Goal: Check status

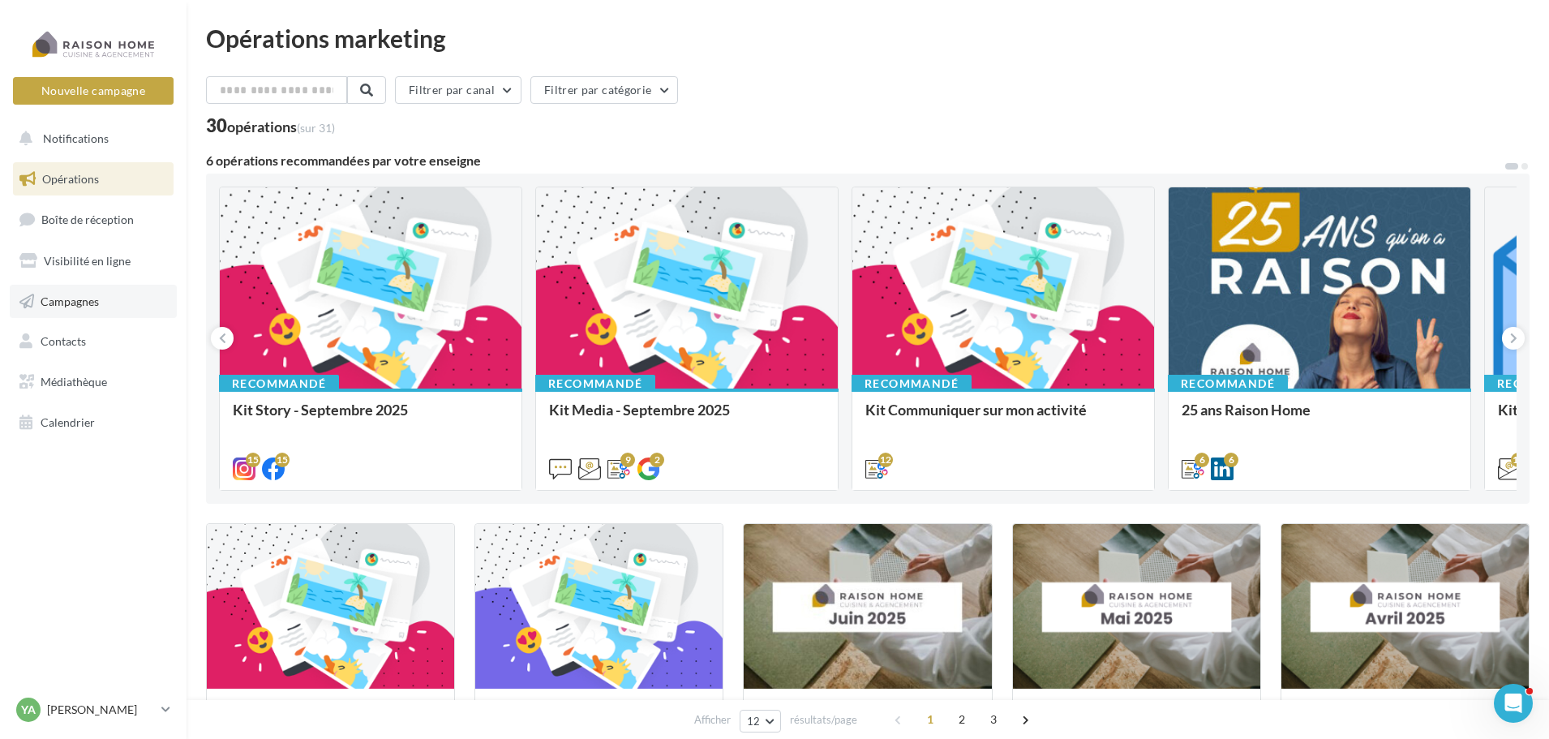
click at [54, 303] on span "Campagnes" at bounding box center [70, 301] width 58 height 14
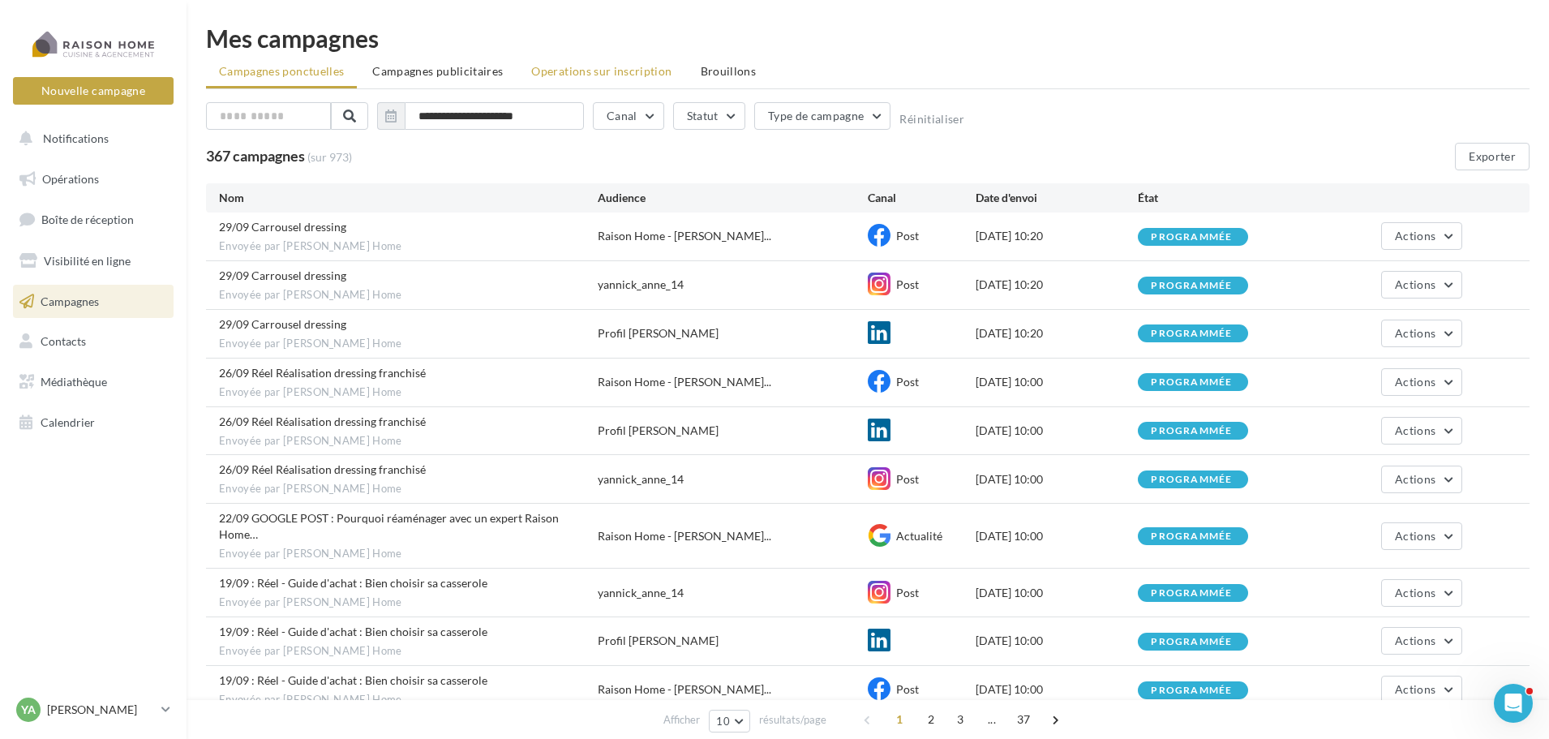
click at [567, 71] on span "Operations sur inscription" at bounding box center [601, 71] width 140 height 14
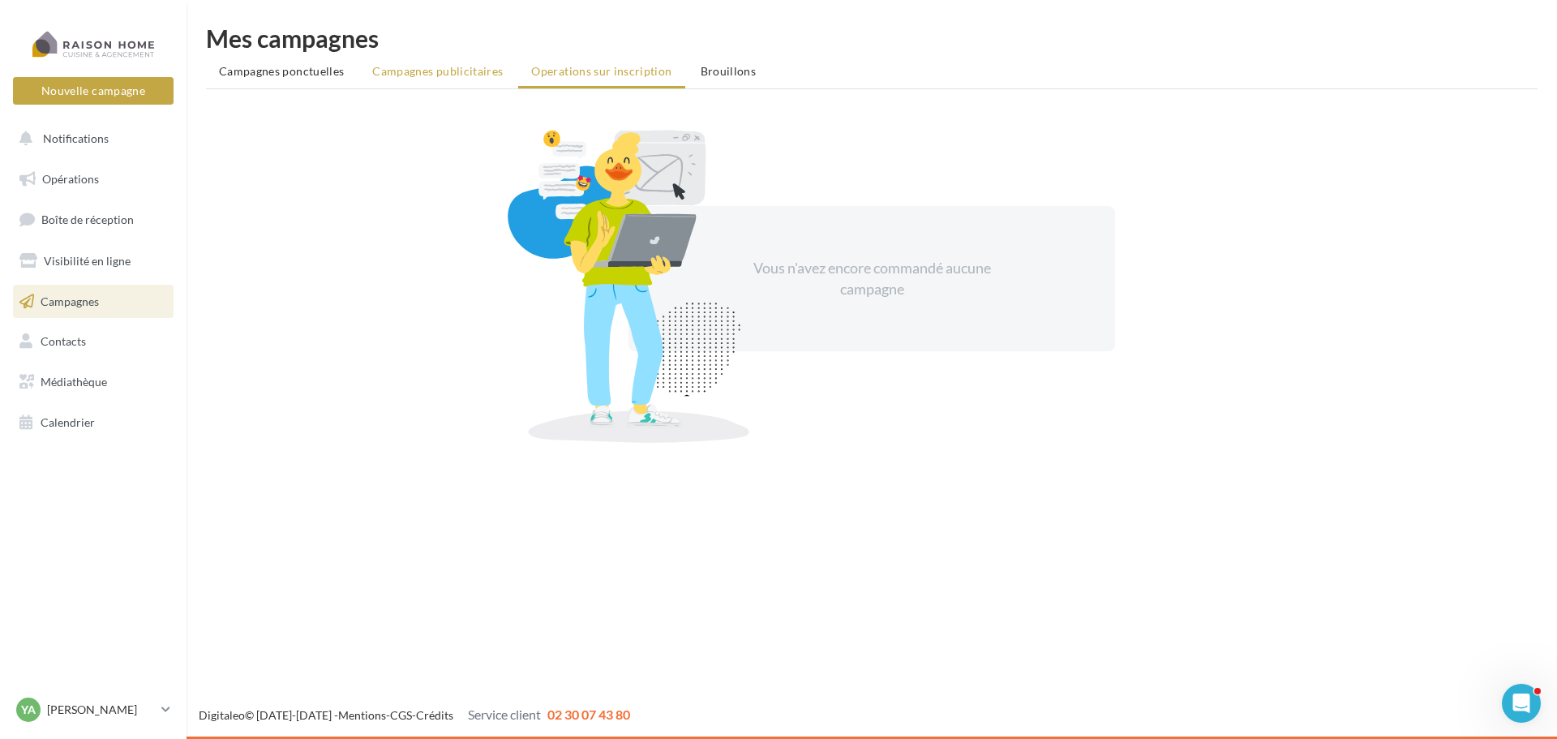
click at [463, 71] on span "Campagnes publicitaires" at bounding box center [437, 71] width 131 height 14
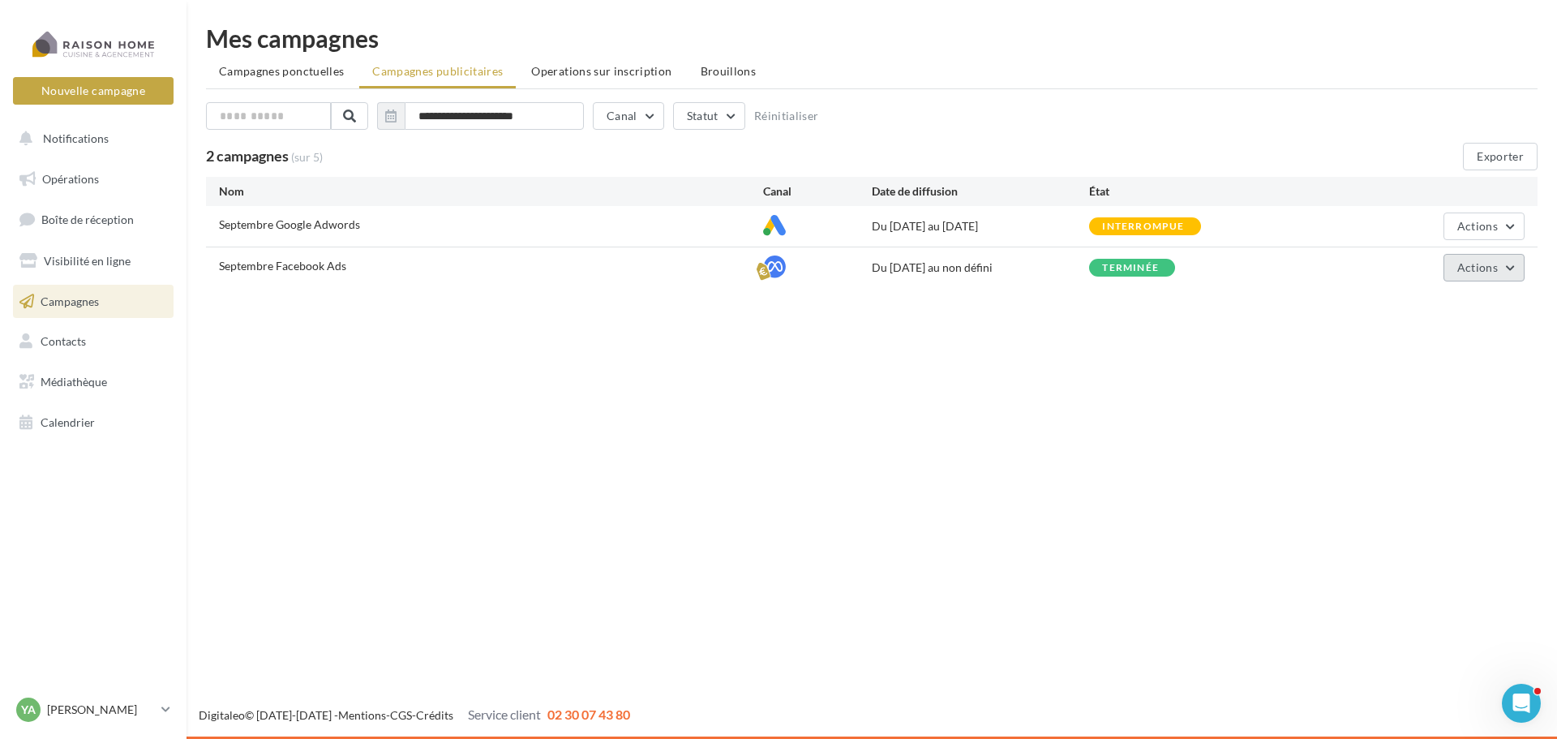
click at [1493, 270] on span "Actions" at bounding box center [1477, 267] width 41 height 14
click at [1456, 350] on button "Voir les résultats" at bounding box center [1443, 348] width 162 height 42
